Goal: Information Seeking & Learning: Find specific fact

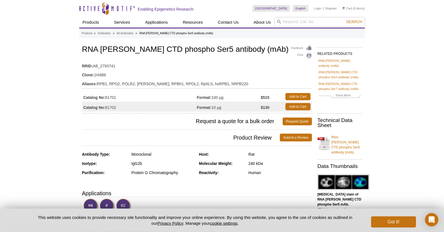
click at [215, 136] on span "Product Review" at bounding box center [181, 138] width 198 height 8
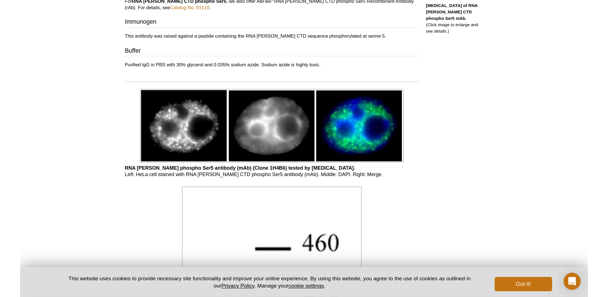
scroll to position [307, 0]
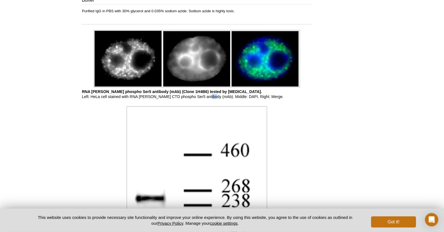
drag, startPoint x: 208, startPoint y: 97, endPoint x: 201, endPoint y: 95, distance: 7.0
click at [201, 95] on p "RNA [PERSON_NAME] phospho Ser5 antibody (mAb) (Clone 1H4B6) tested by [MEDICAL_…" at bounding box center [197, 94] width 230 height 10
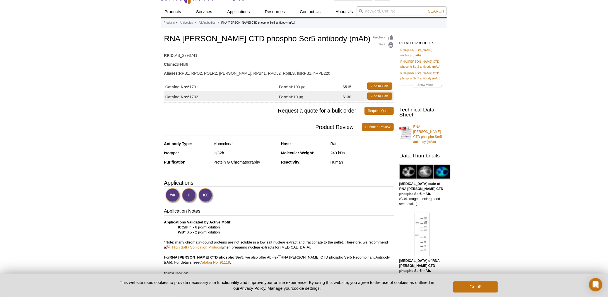
scroll to position [0, 0]
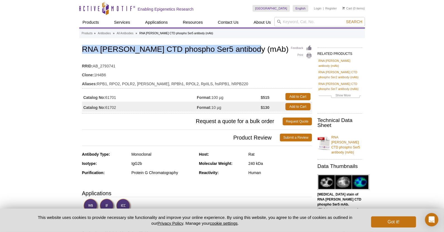
drag, startPoint x: 245, startPoint y: 53, endPoint x: 77, endPoint y: 49, distance: 168.2
copy h1 "RNA [PERSON_NAME] CTD phospho Ser5 antibody (mAb)"
drag, startPoint x: 121, startPoint y: 107, endPoint x: 106, endPoint y: 108, distance: 15.1
click at [106, 108] on td "Catalog No: 61702" at bounding box center [139, 107] width 115 height 10
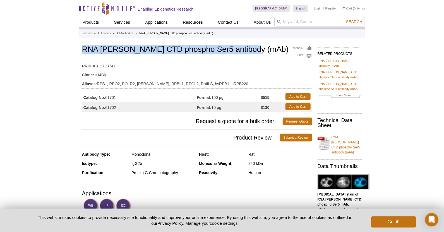
copy td "61702"
click at [239, 50] on h1 "RNA [PERSON_NAME] CTD phospho Ser5 antibody (mAb)" at bounding box center [197, 49] width 230 height 9
drag, startPoint x: 242, startPoint y: 49, endPoint x: 79, endPoint y: 51, distance: 163.1
copy h1 "RNA [PERSON_NAME] CTD phospho Ser5 antibody (mAb)"
